Goal: Information Seeking & Learning: Understand process/instructions

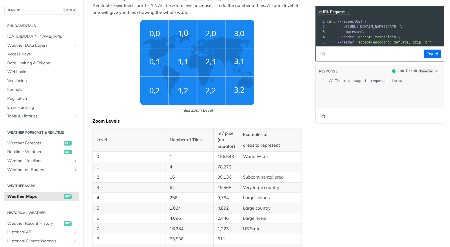
click at [340, 10] on button "cURL Request" at bounding box center [334, 12] width 34 height 6
click at [280, 38] on span "Tiles Zoom Level" at bounding box center [196, 66] width 209 height 93
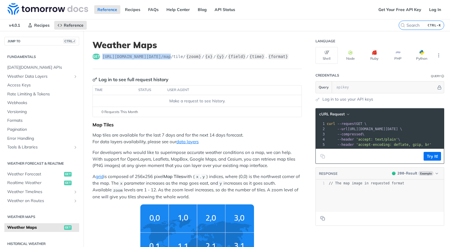
drag, startPoint x: 101, startPoint y: 57, endPoint x: 170, endPoint y: 56, distance: 69.0
click at [170, 56] on div "get [URL][DOMAIN_NAME][DATE] /map/tile/ {zoom} / {x} / {y} / {field} / {time} .…" at bounding box center [196, 57] width 209 height 6
copy span "[URL][DOMAIN_NAME][DATE] /map"
click at [436, 53] on icon "More ellipsis" at bounding box center [438, 55] width 5 height 5
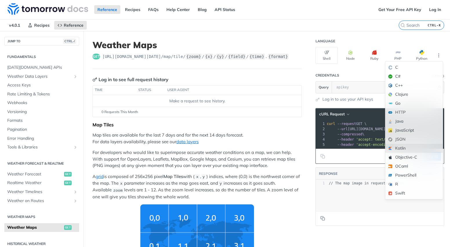
click at [397, 150] on div "Kotlin" at bounding box center [413, 148] width 57 height 9
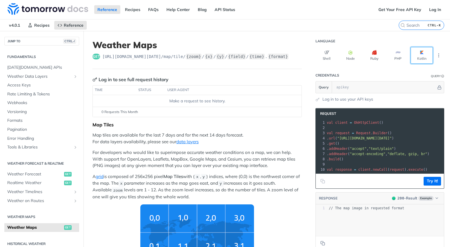
click at [419, 55] on button "Kotlin" at bounding box center [421, 55] width 22 height 17
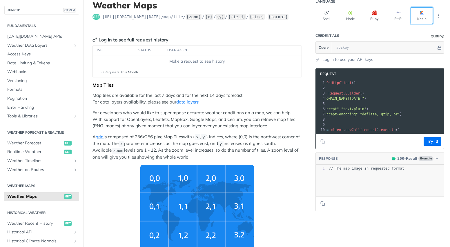
scroll to position [0, 41]
